Goal: Task Accomplishment & Management: Use online tool/utility

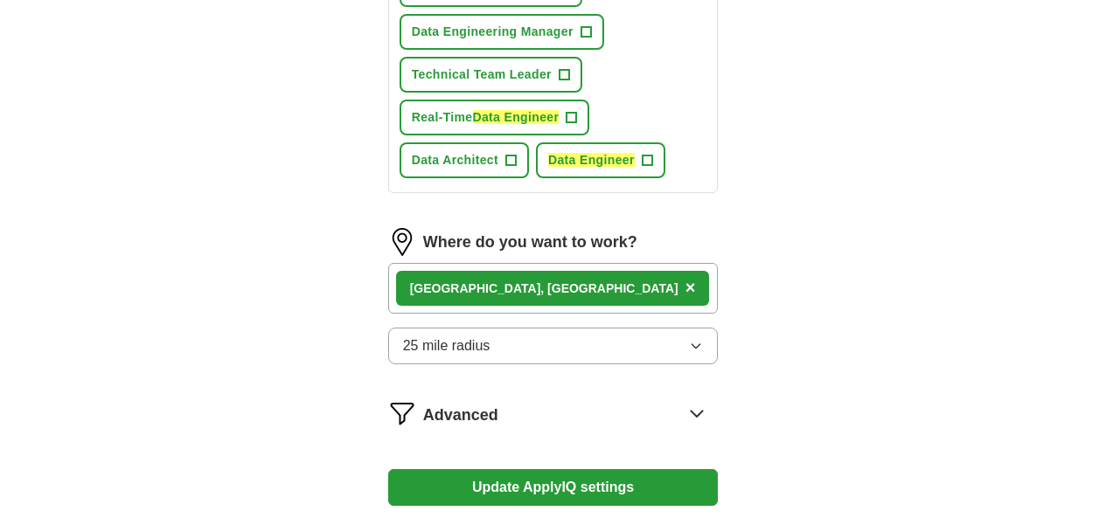
scroll to position [1020, 0]
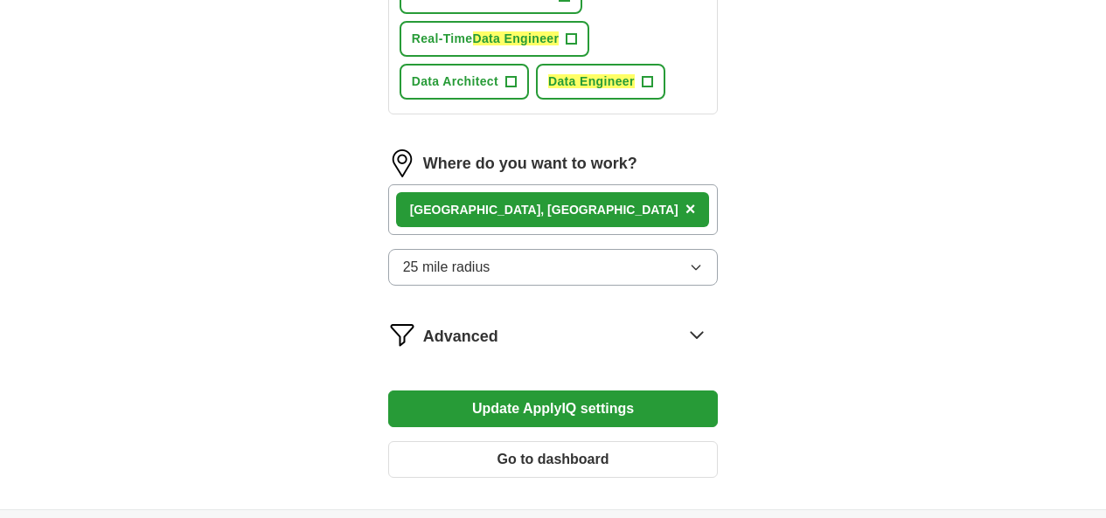
click at [463, 442] on button "Go to dashboard" at bounding box center [553, 460] width 331 height 37
